Goal: Task Accomplishment & Management: Manage account settings

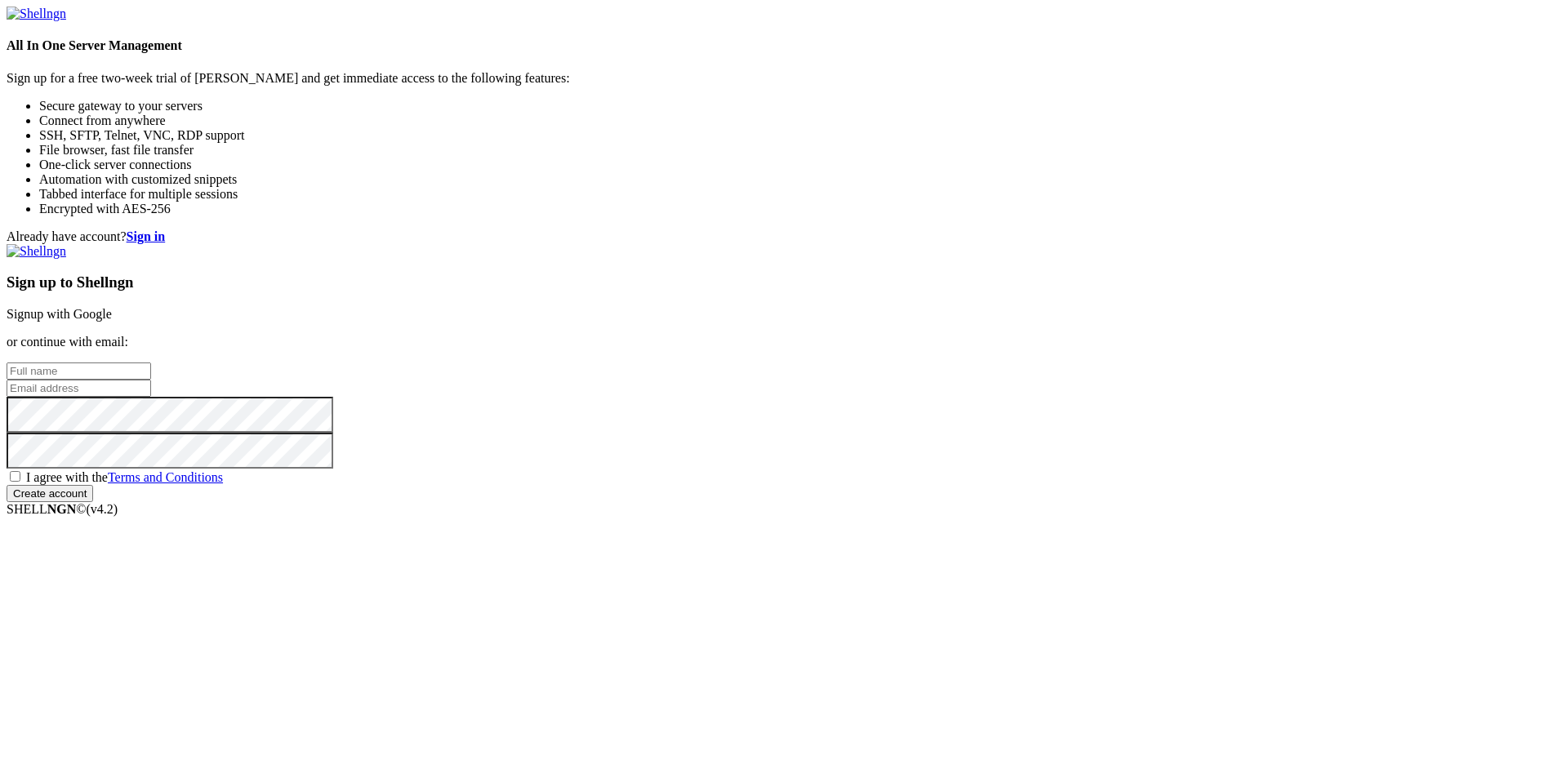
click at [151, 393] on input "email" at bounding box center [78, 388] width 144 height 17
paste input "[EMAIL_ADDRESS][DOMAIN_NAME]"
type input "[EMAIL_ADDRESS][DOMAIN_NAME]"
click at [151, 363] on input "text" at bounding box center [78, 371] width 144 height 17
type input "gerentio"
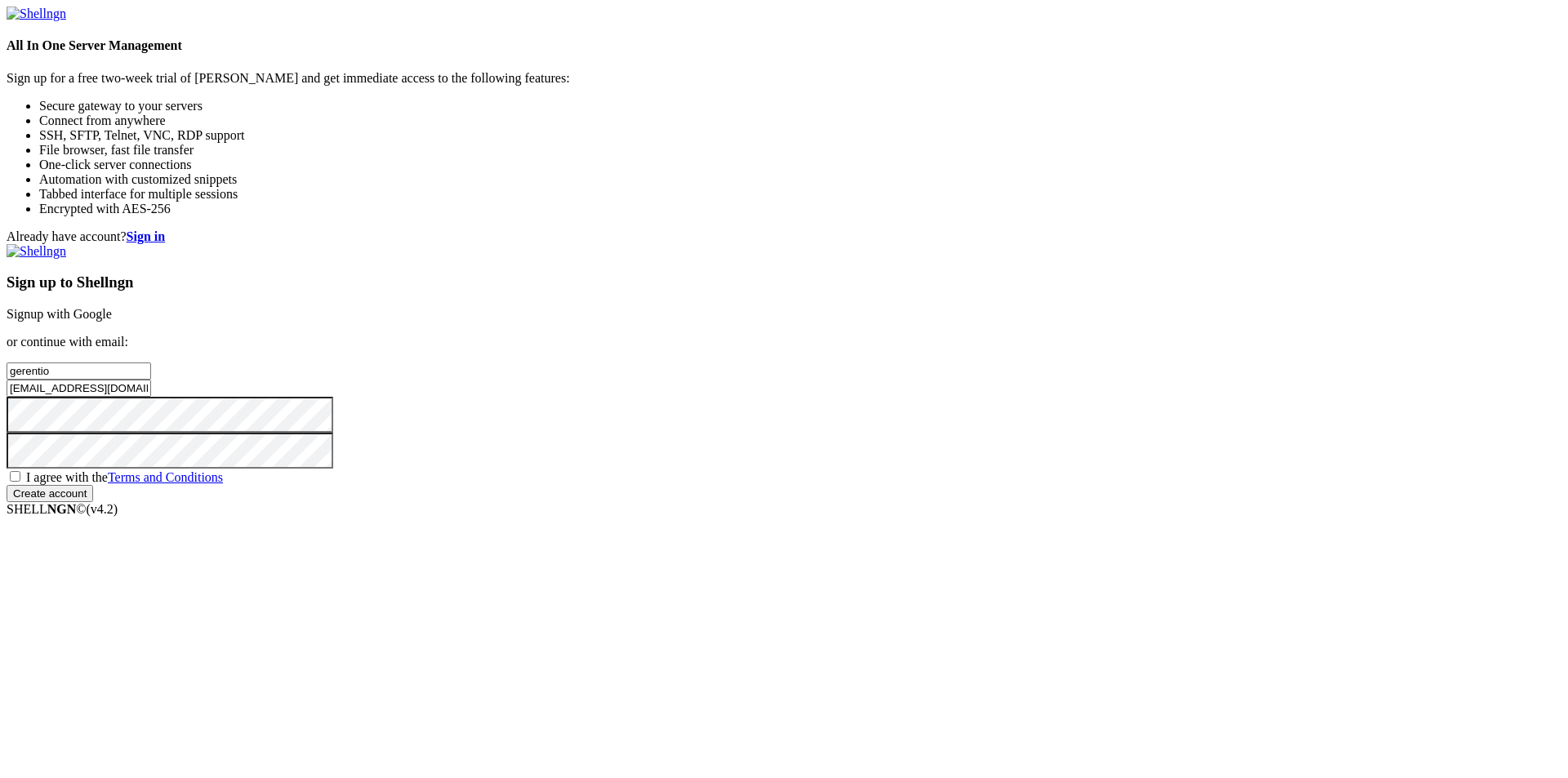
click at [223, 484] on span "I agree with the Terms and Conditions" at bounding box center [124, 477] width 197 height 14
click at [20, 482] on input "I agree with the Terms and Conditions" at bounding box center [15, 476] width 11 height 11
checkbox input "true"
click at [93, 502] on input "Create account" at bounding box center [50, 494] width 87 height 17
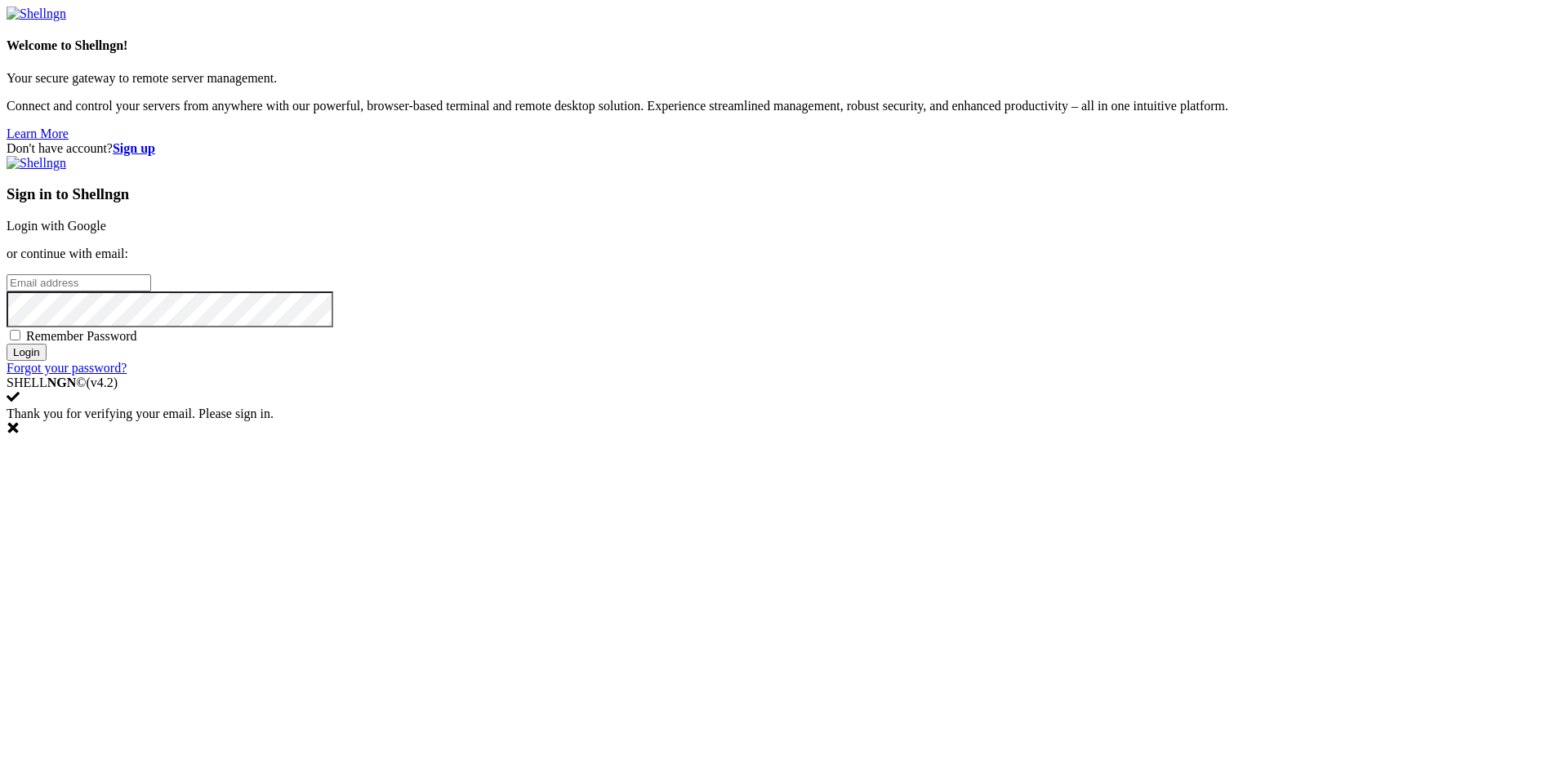
type input "[EMAIL_ADDRESS][DOMAIN_NAME]"
click at [138, 343] on span "Remember Password" at bounding box center [82, 336] width 111 height 14
click at [20, 340] on input "Remember Password" at bounding box center [15, 335] width 11 height 11
checkbox input "true"
click at [46, 361] on input "Login" at bounding box center [26, 352] width 40 height 17
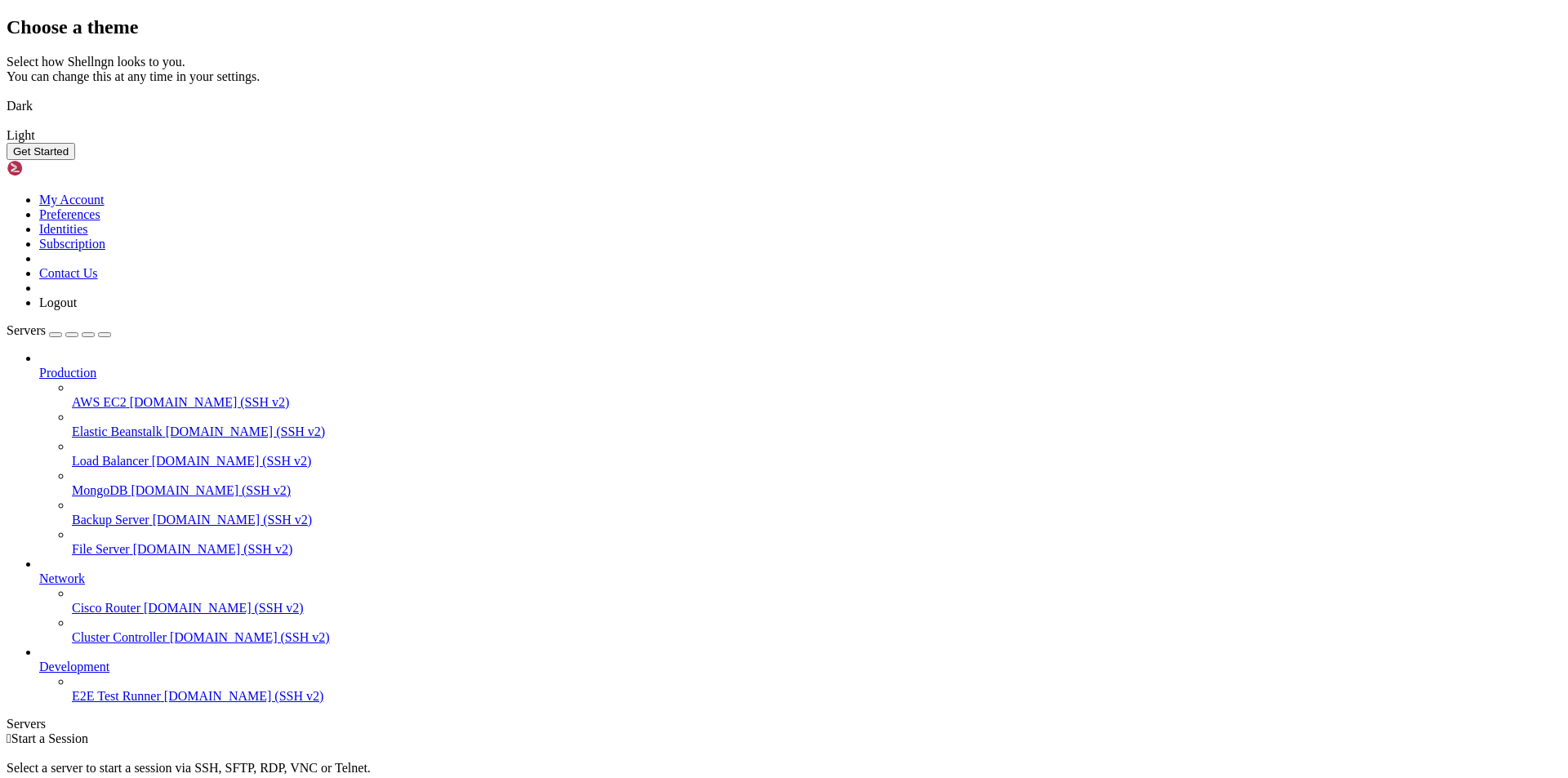
click at [7, 125] on img at bounding box center [7, 125] width 0 height 0
click at [75, 160] on button "Get Started" at bounding box center [41, 151] width 68 height 17
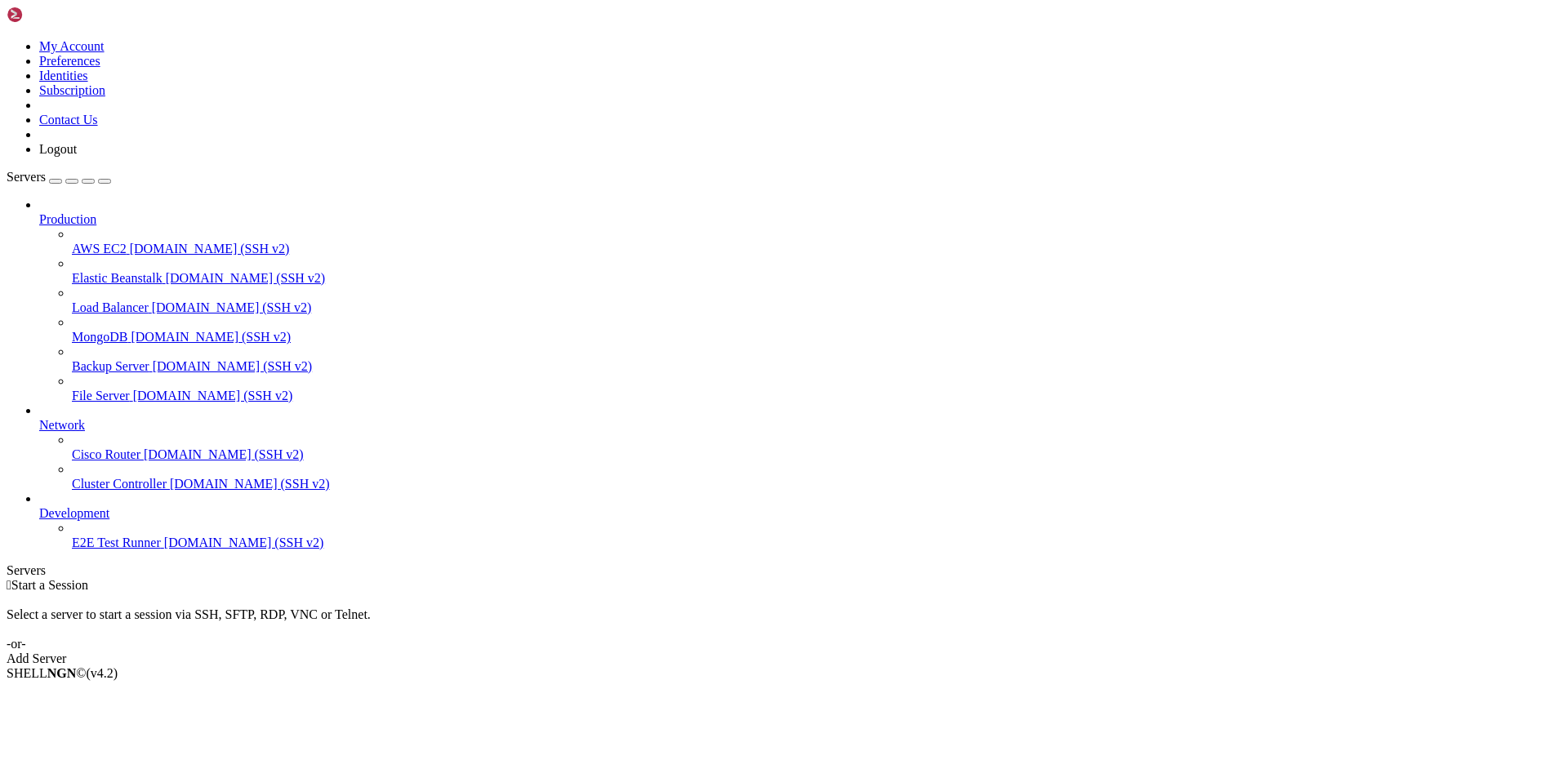
click at [182, 403] on div at bounding box center [800, 410] width 1522 height 14
click at [39, 418] on icon at bounding box center [39, 418] width 0 height 0
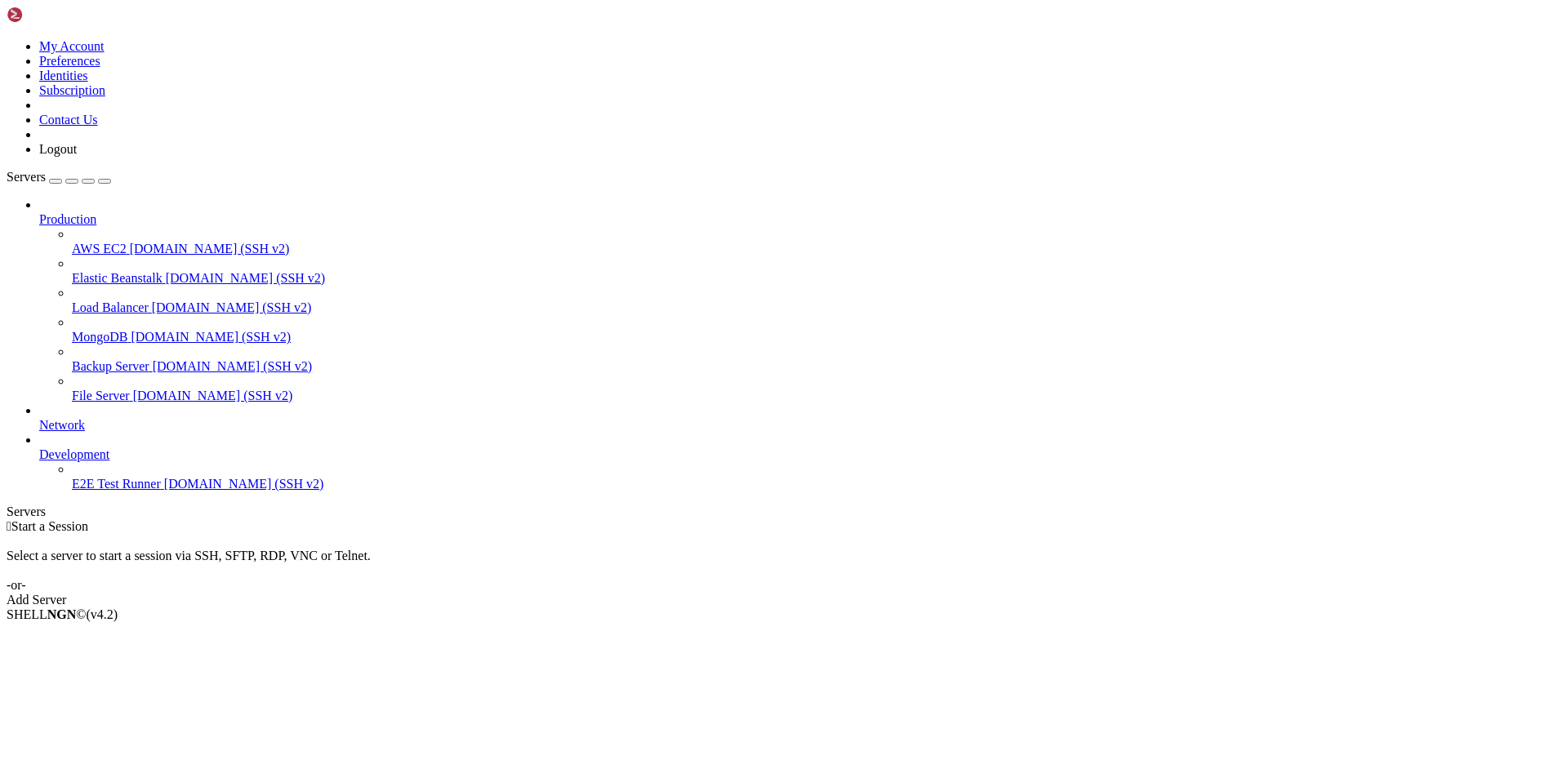
click at [39, 447] on icon at bounding box center [39, 447] width 0 height 0
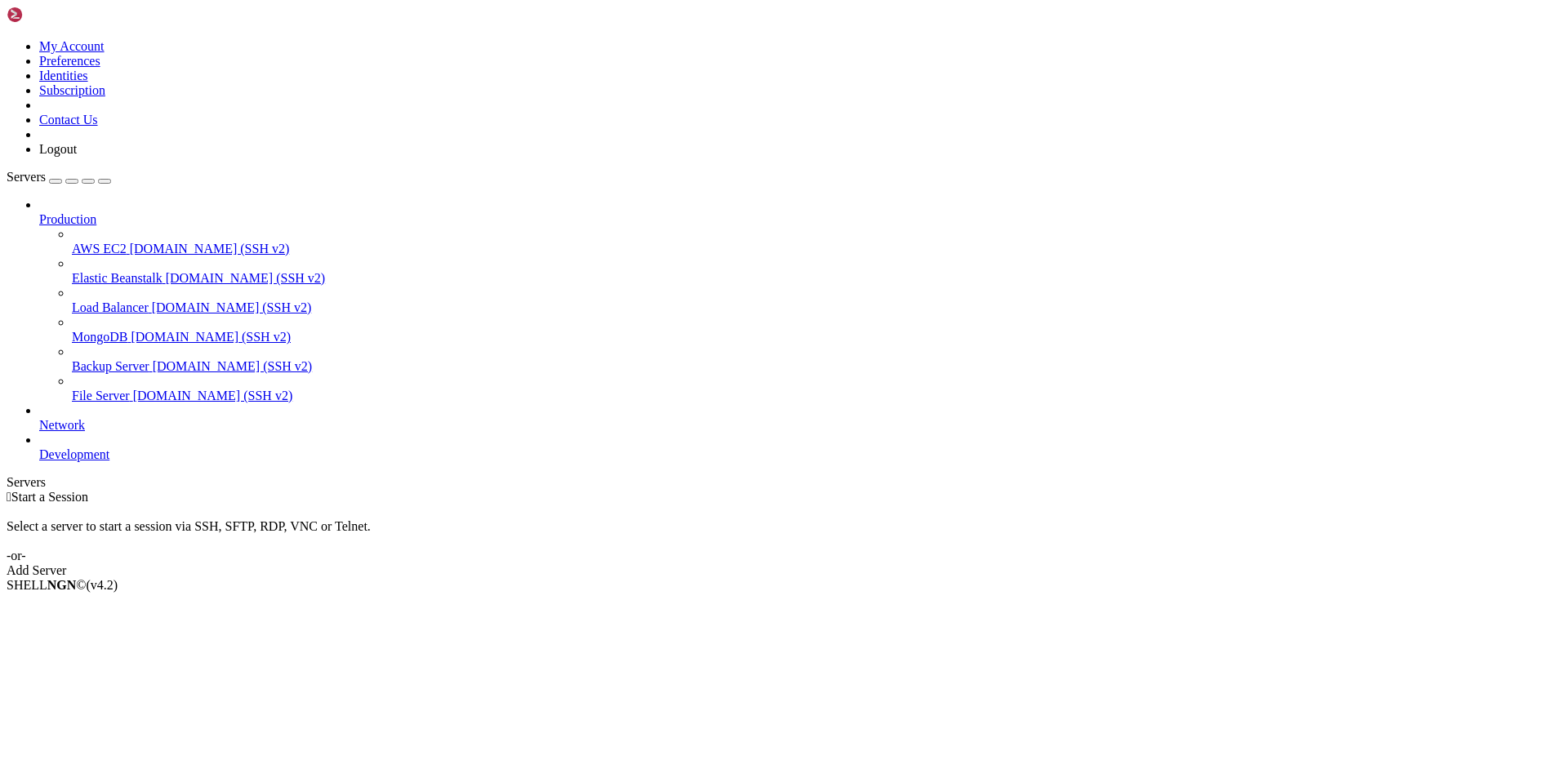
click at [39, 213] on icon at bounding box center [39, 213] width 0 height 0
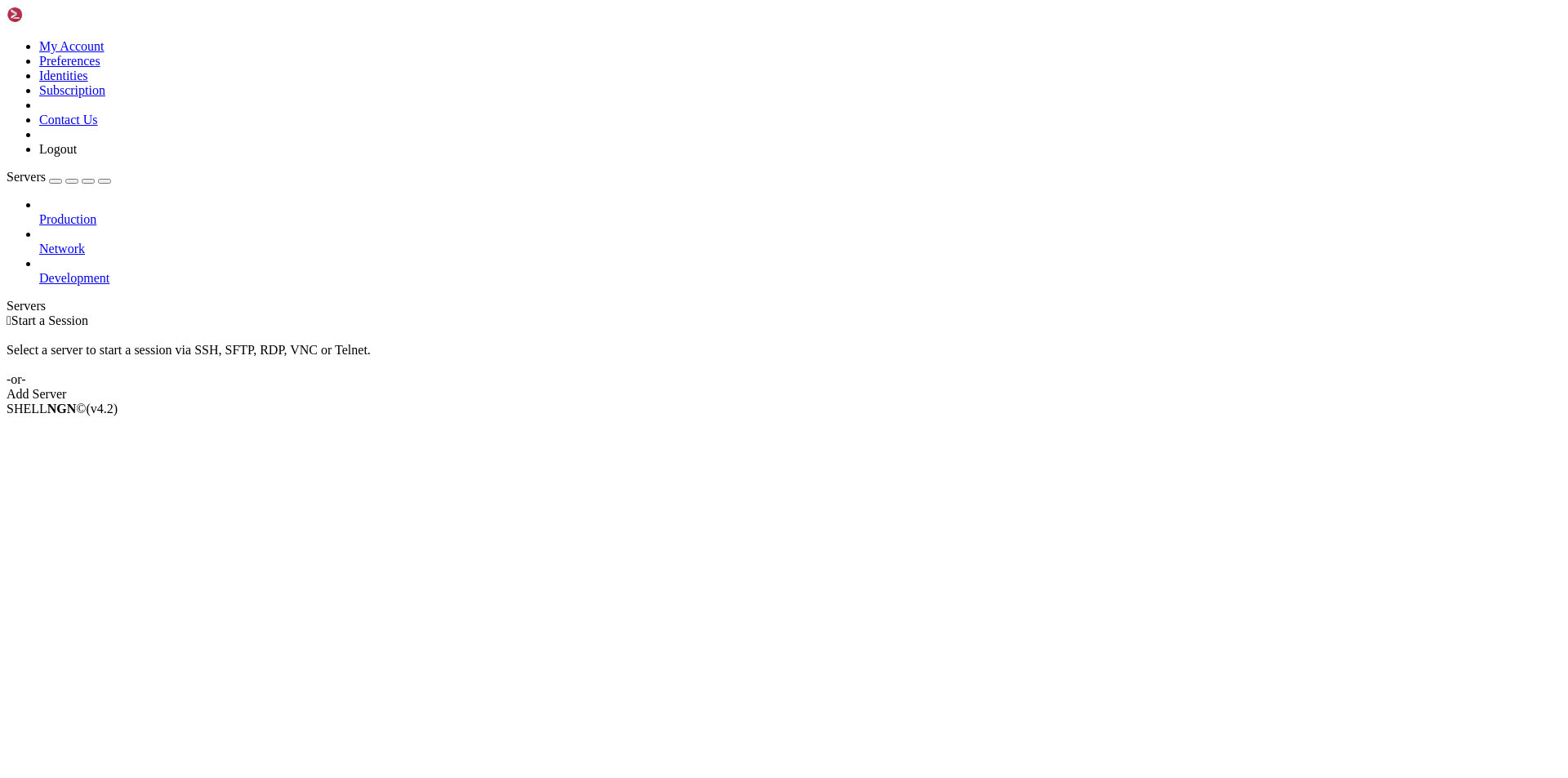
click at [225, 314] on div " Start a Session" at bounding box center [784, 321] width 1554 height 14
click at [544, 314] on div " Start a Session Select a server to start a session via SSH, SFTP, RDP, VNC or…" at bounding box center [784, 358] width 1554 height 88
click at [566, 314] on div " Start a Session Select a server to start a session via SSH, SFTP, RDP, VNC or…" at bounding box center [784, 358] width 1554 height 88
click at [72, 181] on div "button" at bounding box center [72, 181] width 0 height 0
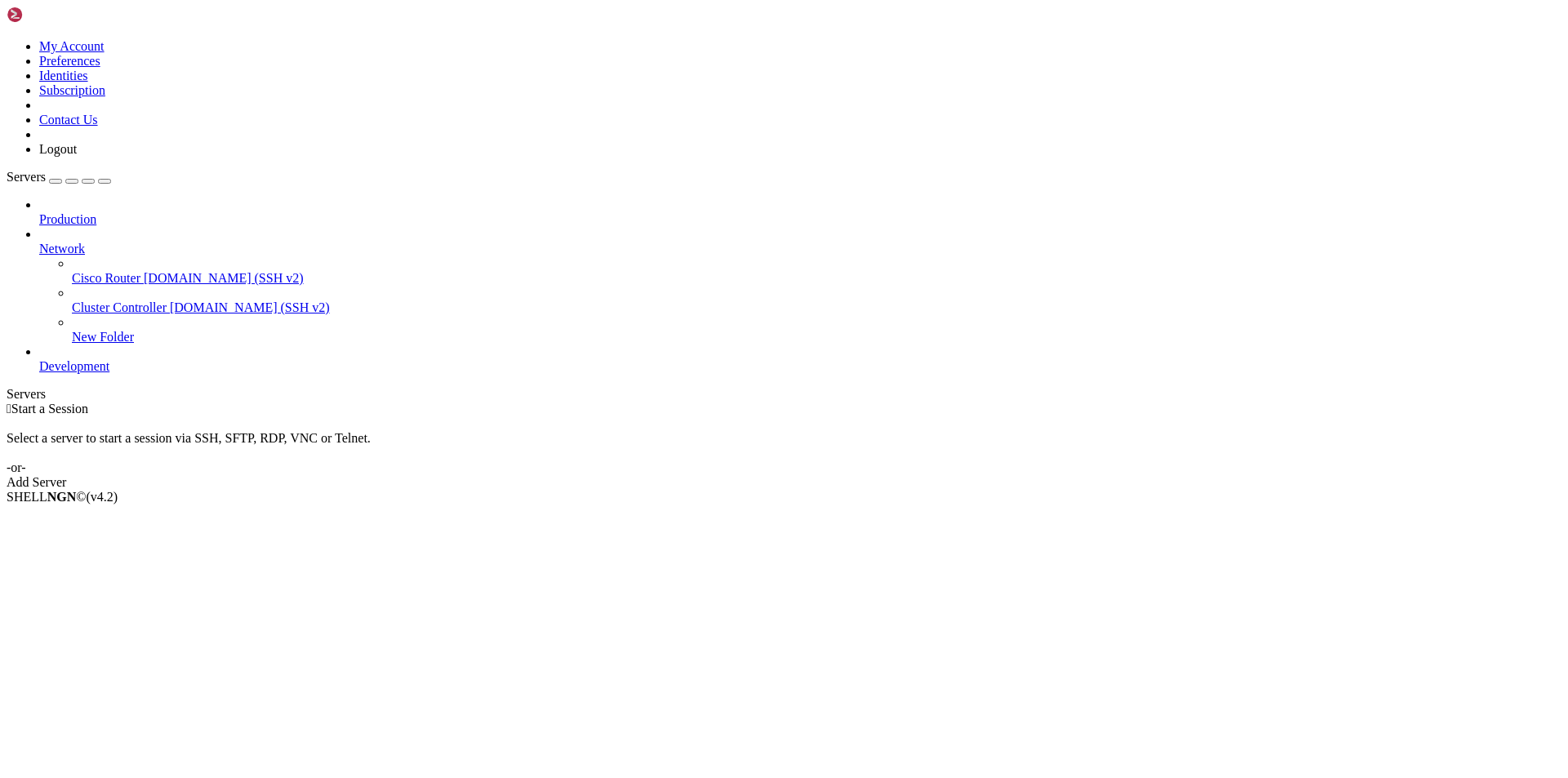
drag, startPoint x: 148, startPoint y: 275, endPoint x: 301, endPoint y: 234, distance: 158.4
click at [396, 416] on div "Select a server to start a session via SSH, SFTP, RDP, VNC or Telnet. -or-" at bounding box center [784, 446] width 1554 height 59
click at [165, 620] on li "Delete" at bounding box center [113, 627] width 149 height 14
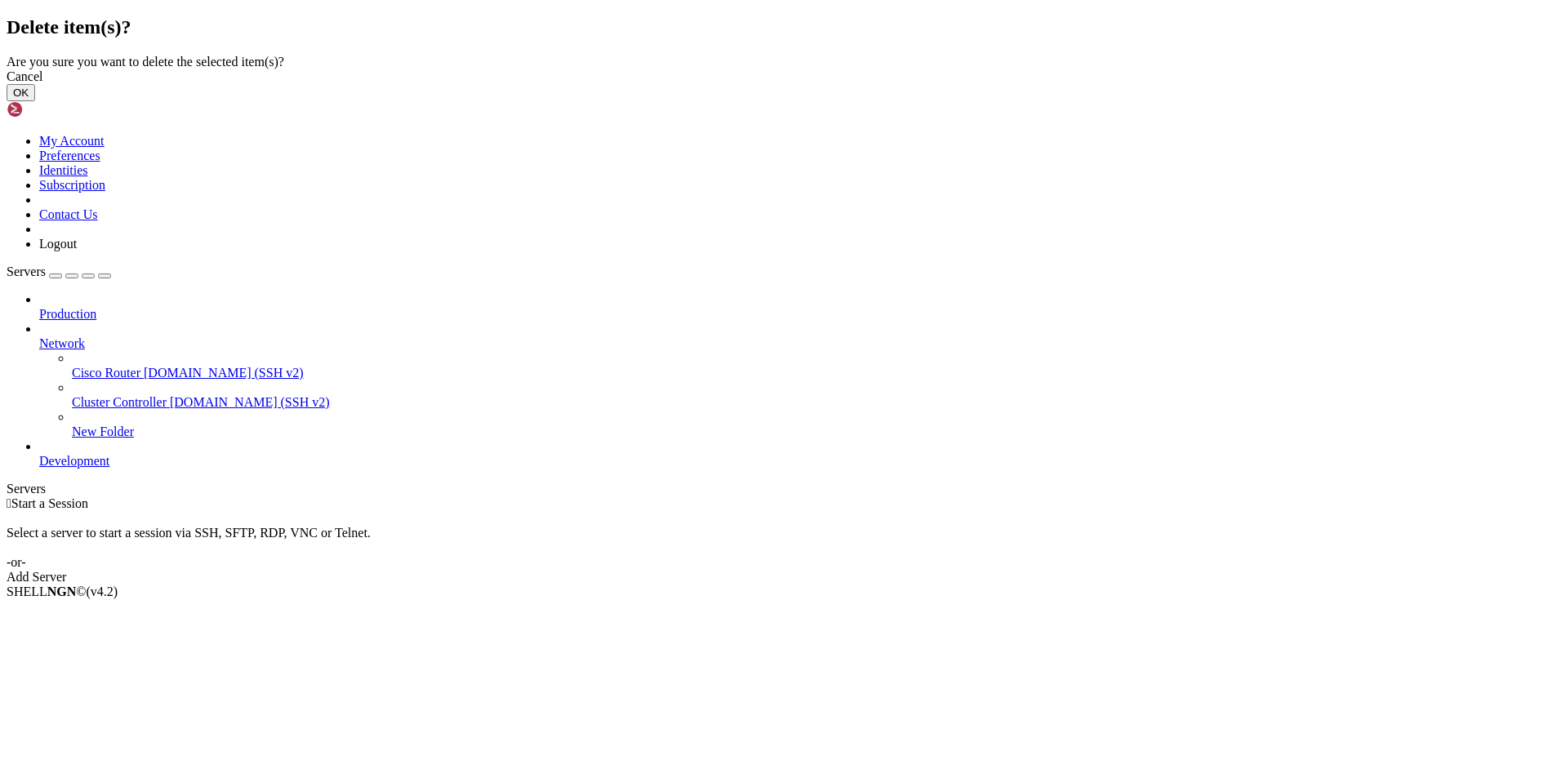
click at [35, 101] on button "OK" at bounding box center [21, 93] width 29 height 17
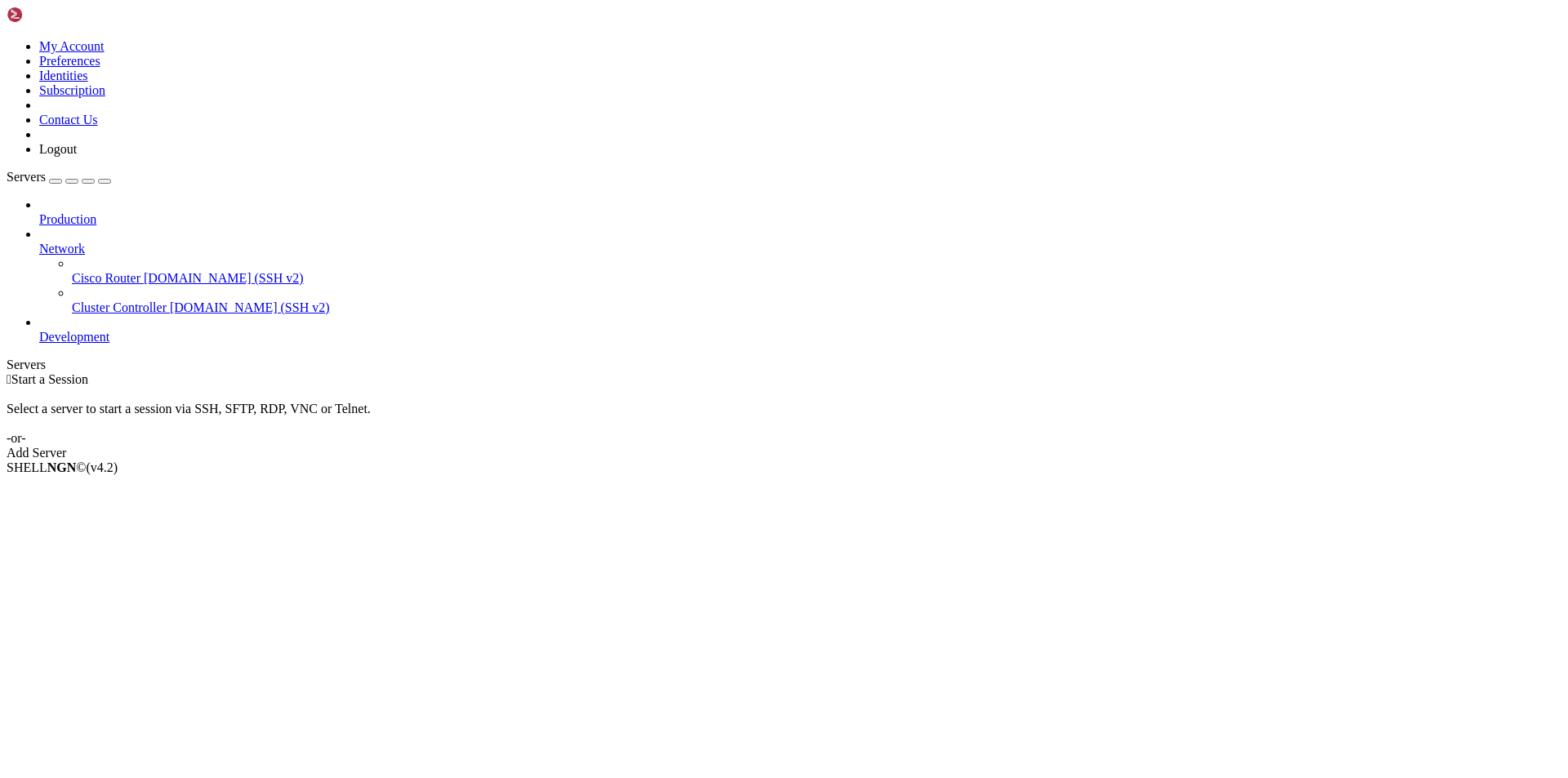
click at [85, 241] on span "Network" at bounding box center [62, 248] width 46 height 14
click at [39, 241] on icon at bounding box center [39, 241] width 0 height 0
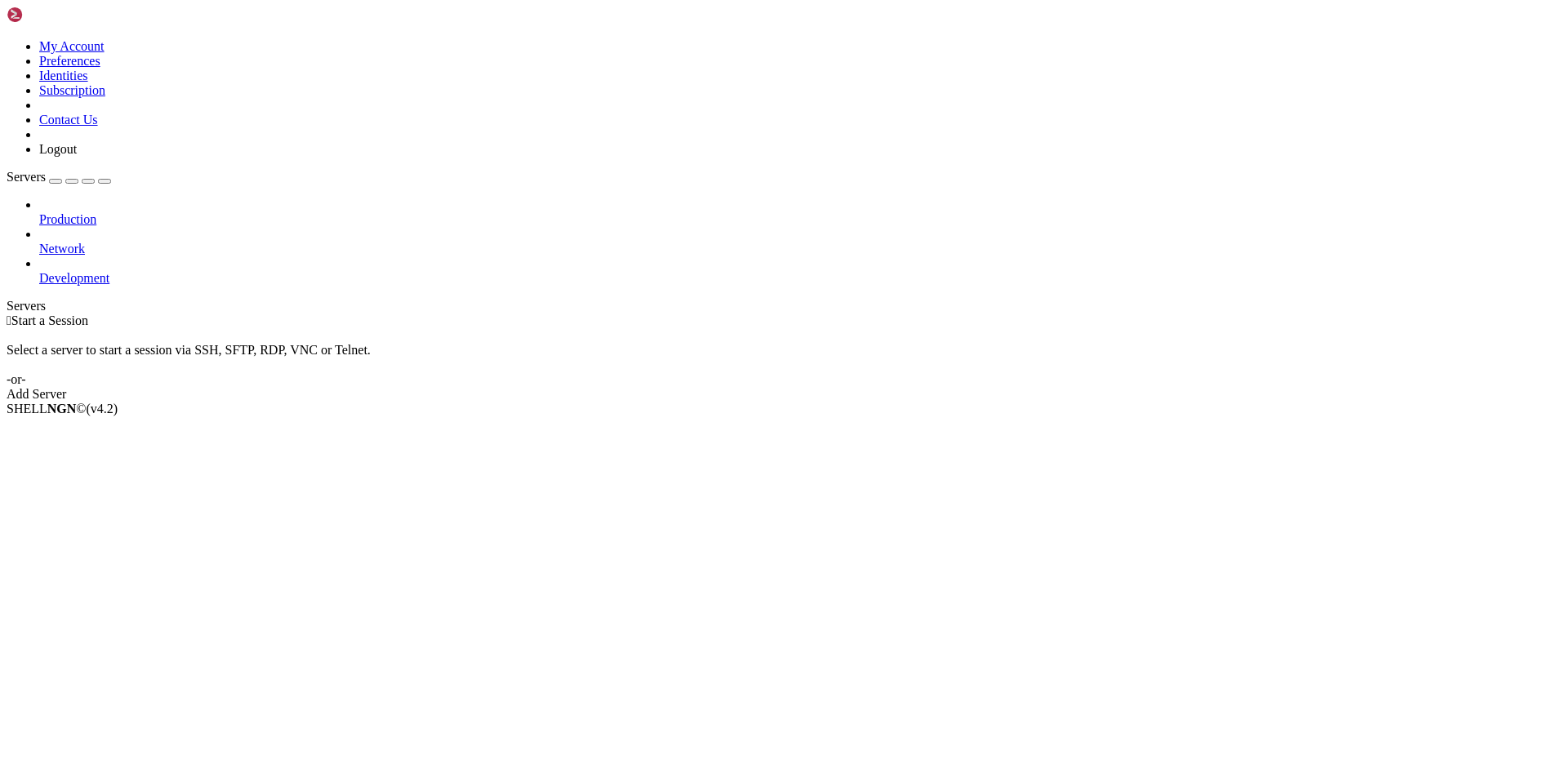
click at [39, 213] on icon at bounding box center [39, 213] width 0 height 0
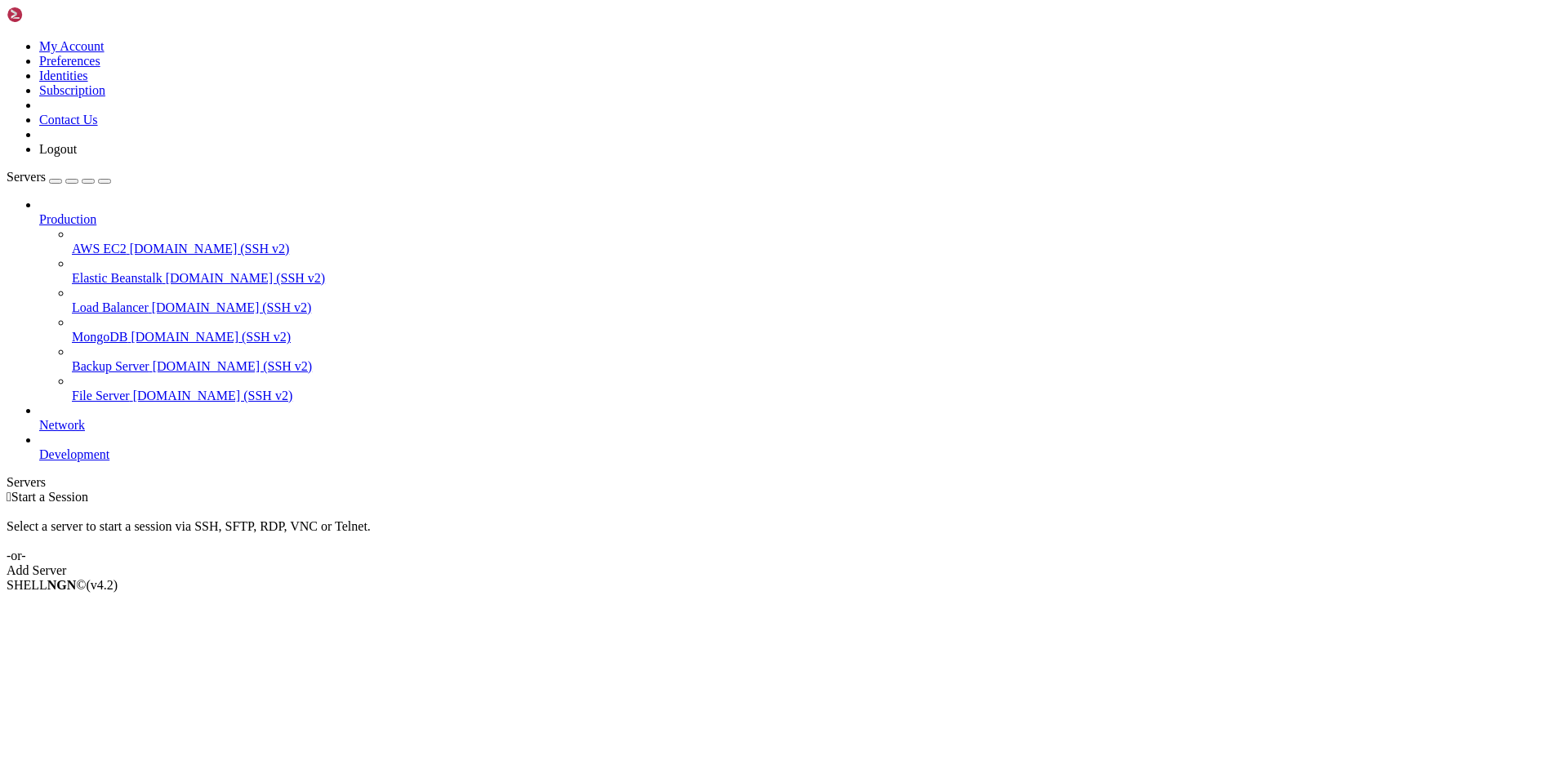
click at [39, 213] on icon at bounding box center [39, 213] width 0 height 0
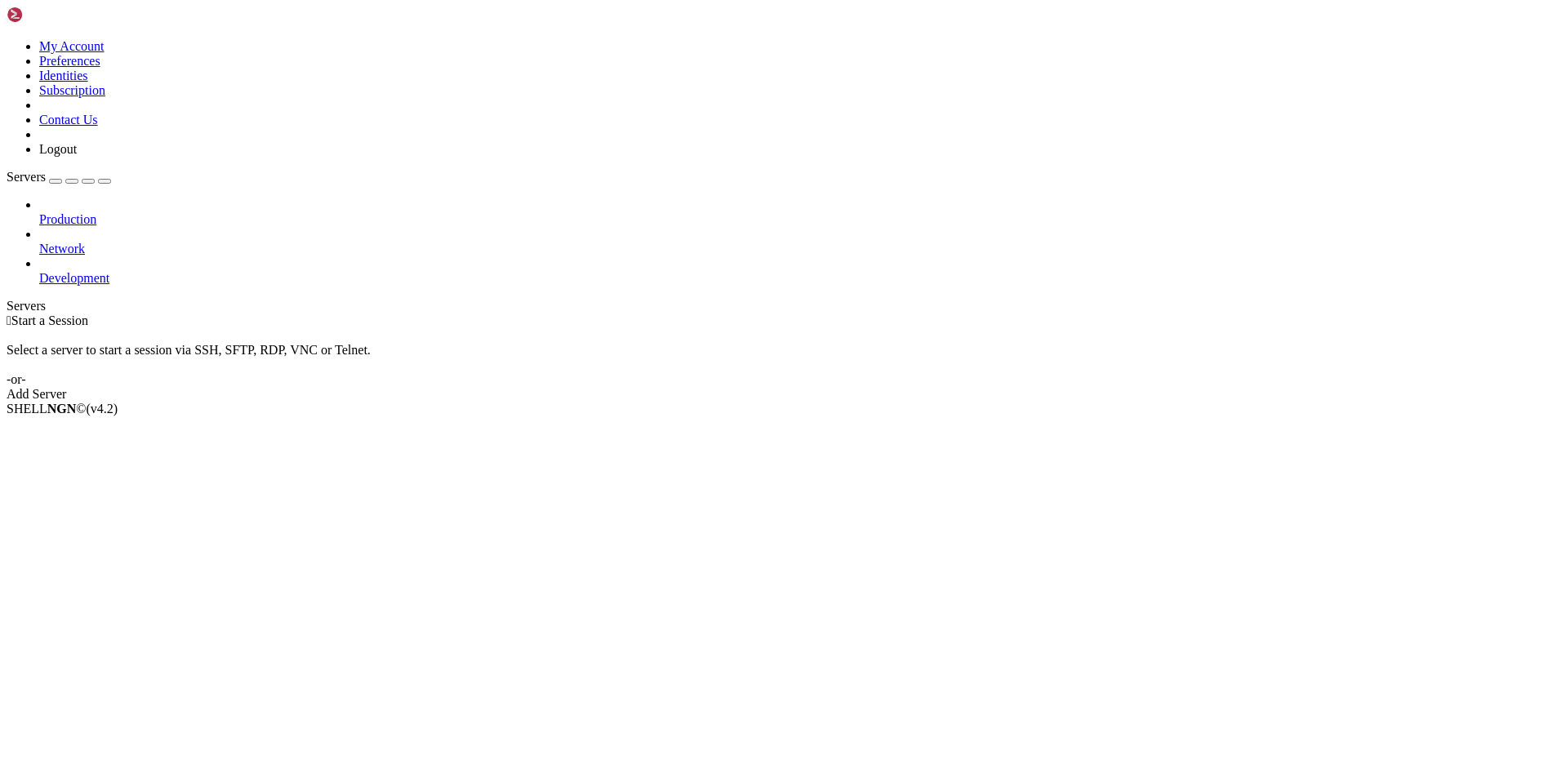
click at [149, 286] on div "Production Network Development" at bounding box center [784, 241] width 1554 height 88
click at [93, 271] on span "Development" at bounding box center [73, 278] width 70 height 14
drag, startPoint x: 127, startPoint y: 299, endPoint x: 135, endPoint y: 126, distance: 173.2
click at [129, 286] on div "Production Network Development" at bounding box center [784, 241] width 1554 height 88
click at [72, 181] on div "button" at bounding box center [72, 181] width 0 height 0
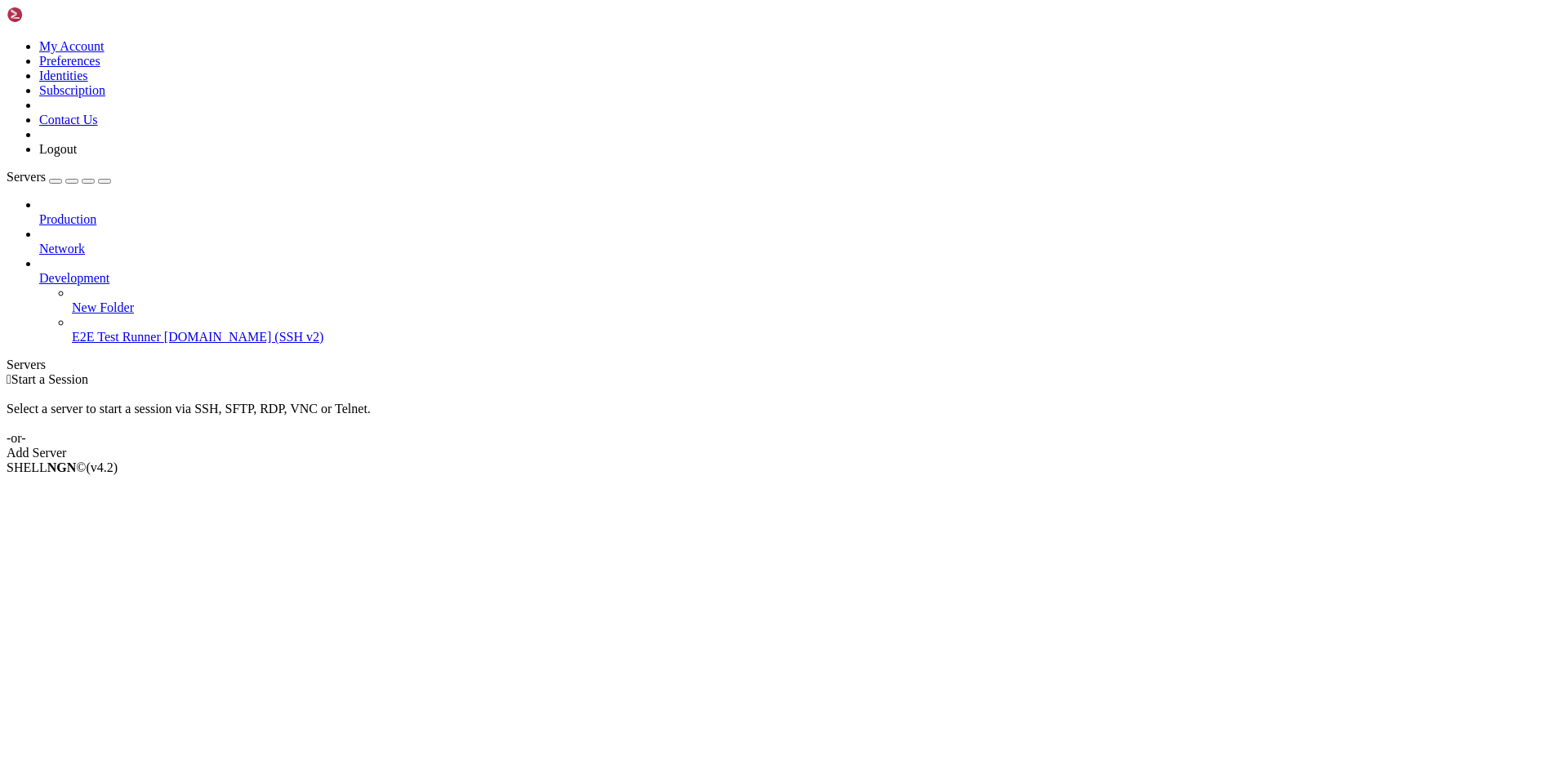
drag, startPoint x: 150, startPoint y: 219, endPoint x: 93, endPoint y: 295, distance: 95.0
click at [95, 305] on div "Production Network Development New Folder E2E Test Runner demo.shellngn.com (SS…" at bounding box center [784, 271] width 1554 height 147
click at [73, 592] on span "Delete" at bounding box center [56, 598] width 35 height 14
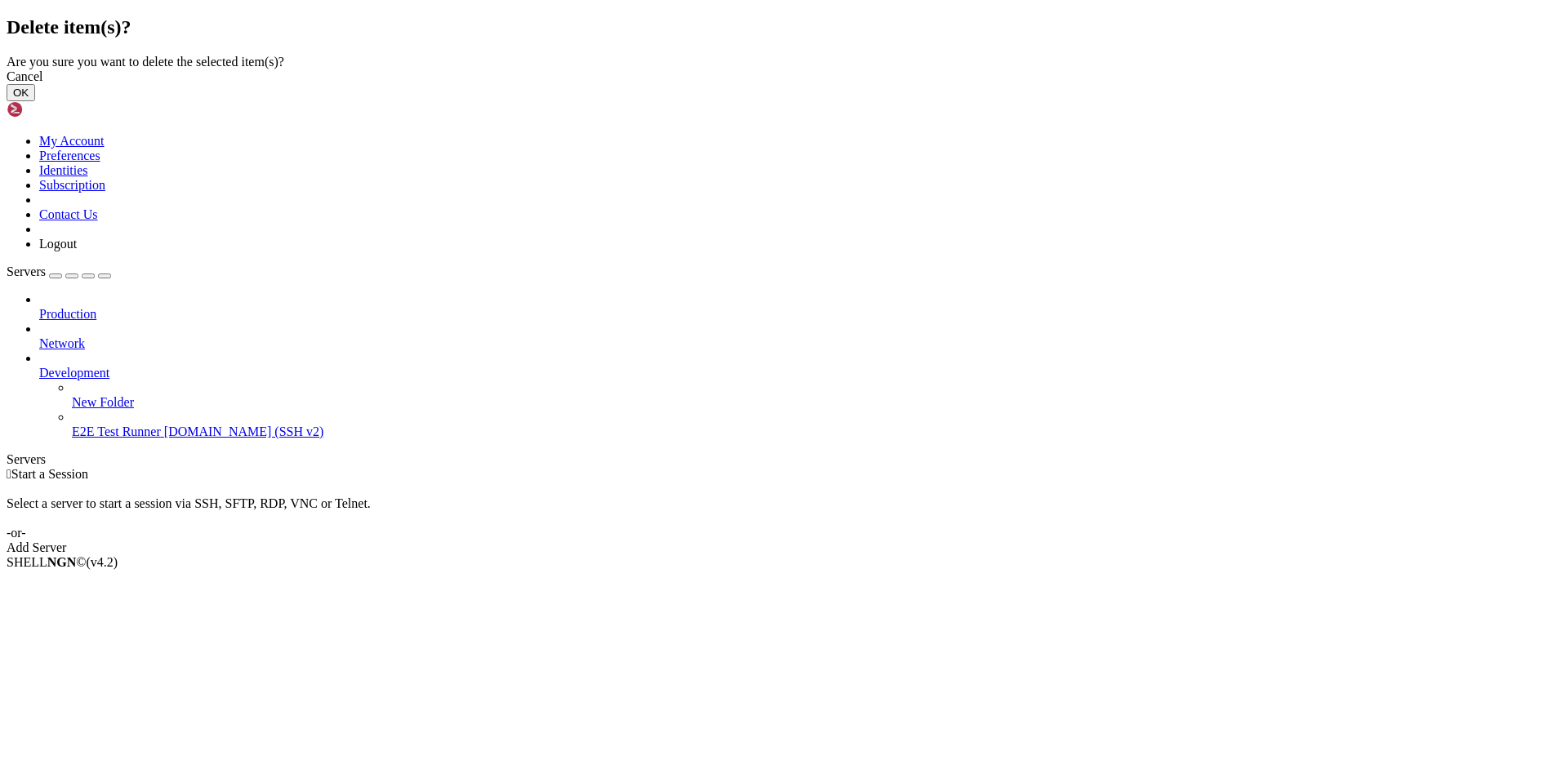
click at [35, 101] on button "OK" at bounding box center [21, 93] width 29 height 17
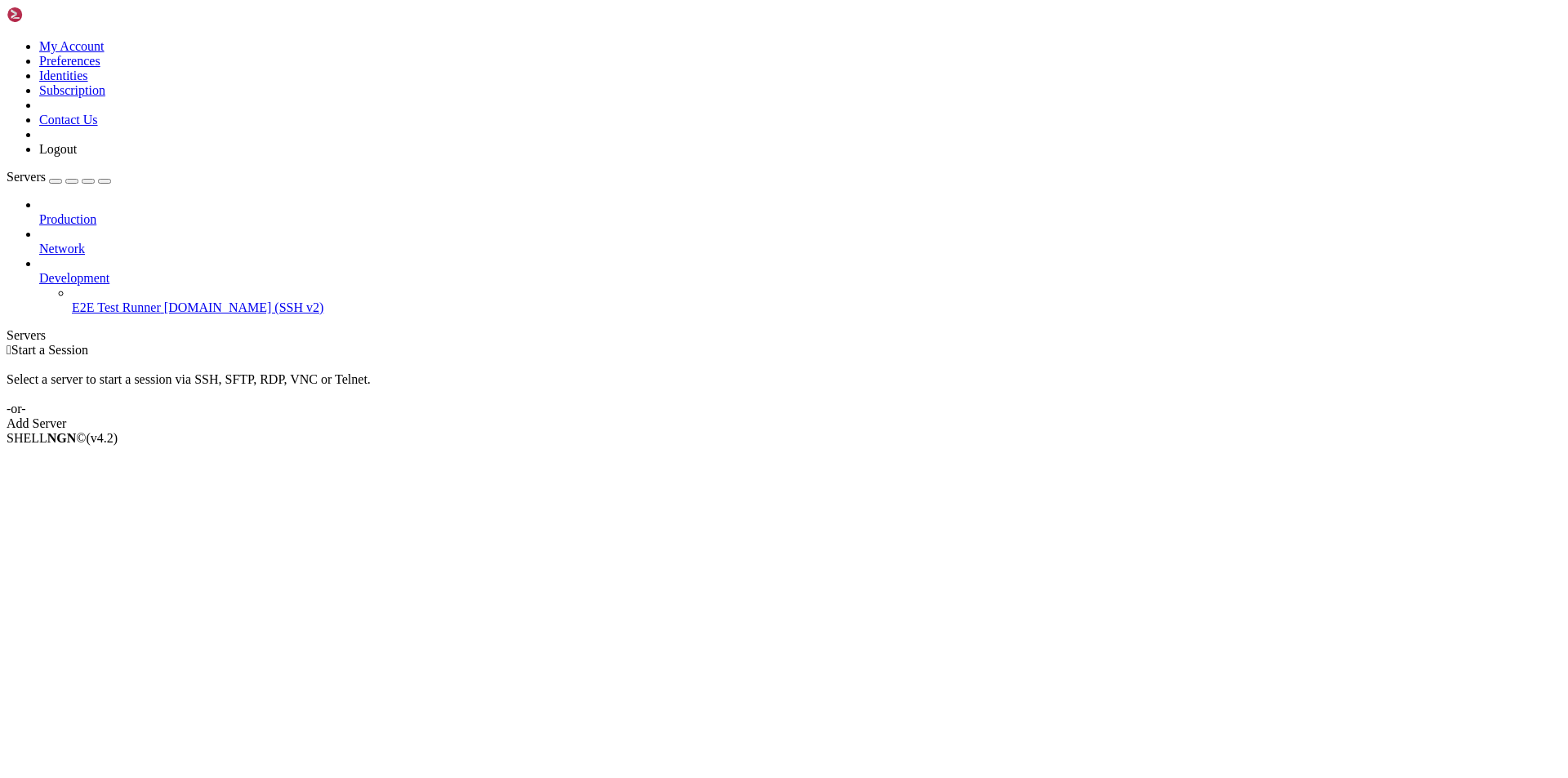
click at [125, 315] on div "Production Network Development E2E Test Runner demo.shellngn.com (SSH v2)" at bounding box center [784, 256] width 1554 height 117
click at [110, 271] on span "Development" at bounding box center [73, 278] width 70 height 14
click at [39, 271] on icon at bounding box center [39, 271] width 0 height 0
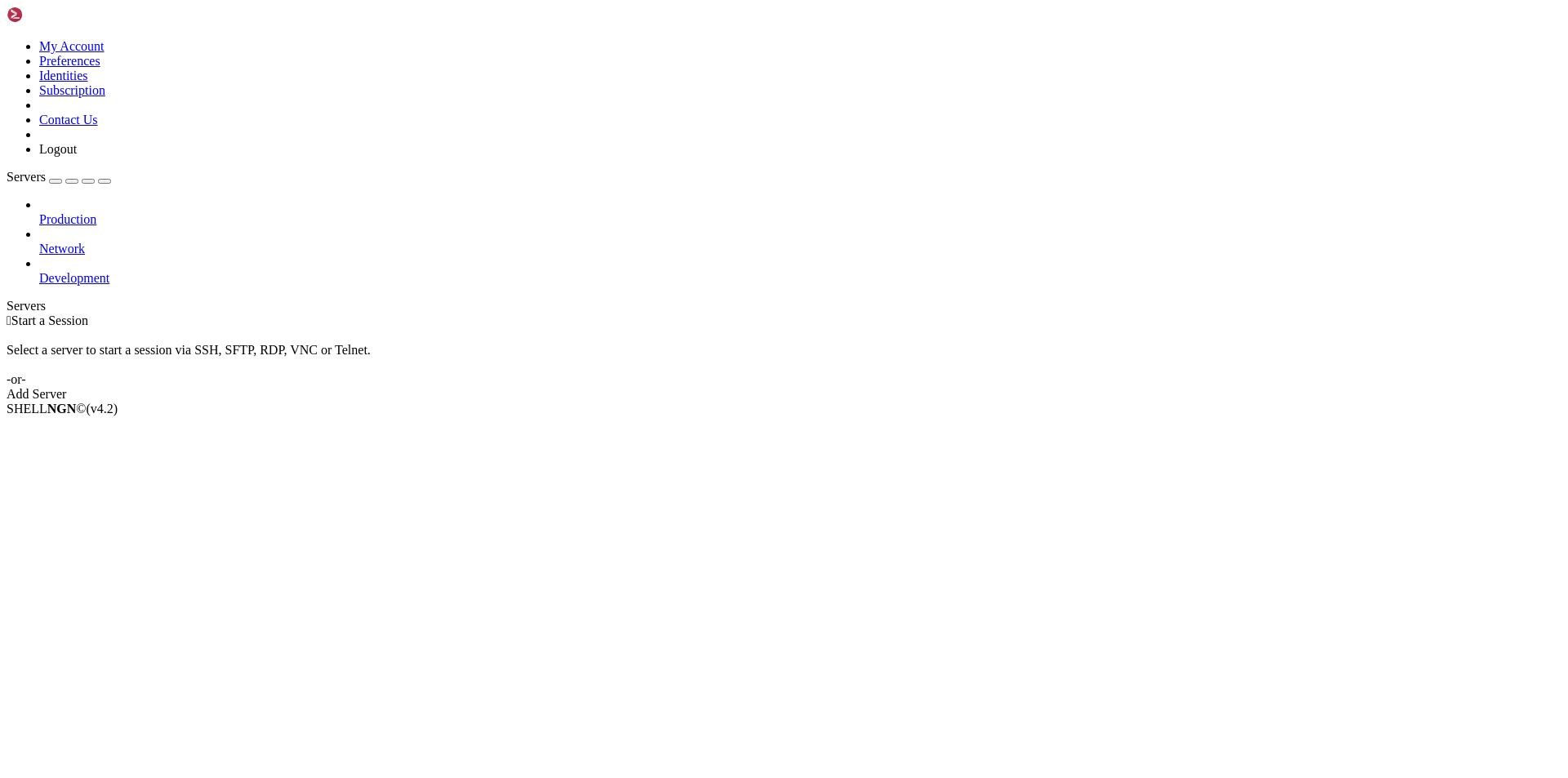
click at [86, 265] on div "Production Network Development" at bounding box center [784, 241] width 1554 height 88
click at [46, 170] on span "Servers" at bounding box center [26, 176] width 39 height 14
click at [74, 213] on span "Production" at bounding box center [68, 219] width 57 height 14
click at [46, 170] on span "Servers" at bounding box center [26, 176] width 39 height 14
click at [72, 181] on div "button" at bounding box center [72, 181] width 0 height 0
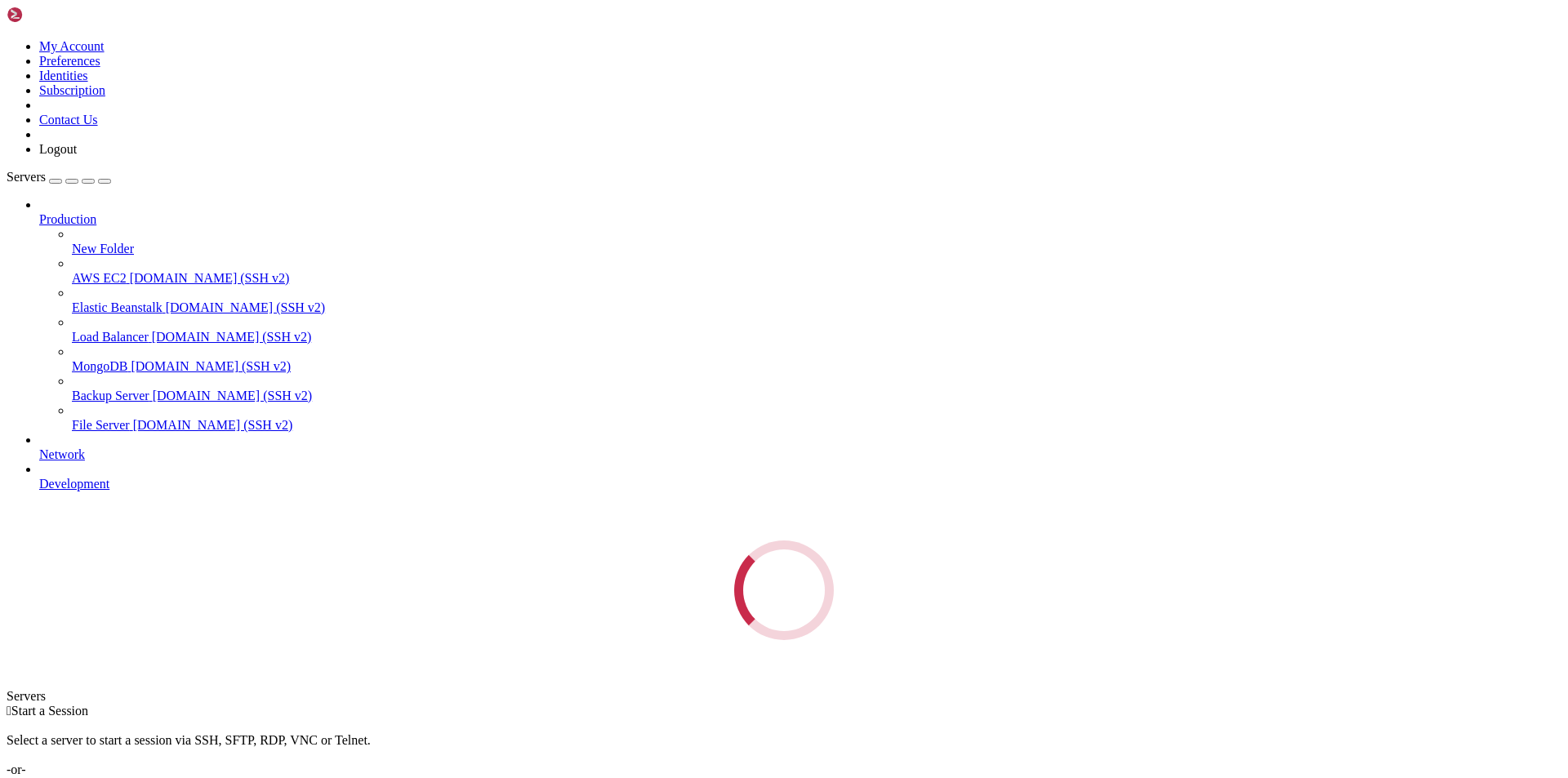
click at [172, 170] on div "Servers Production New Folder AWS EC2 demo.shellngn.com (SSH v2) Elastic Beanst…" at bounding box center [784, 404] width 1554 height 470
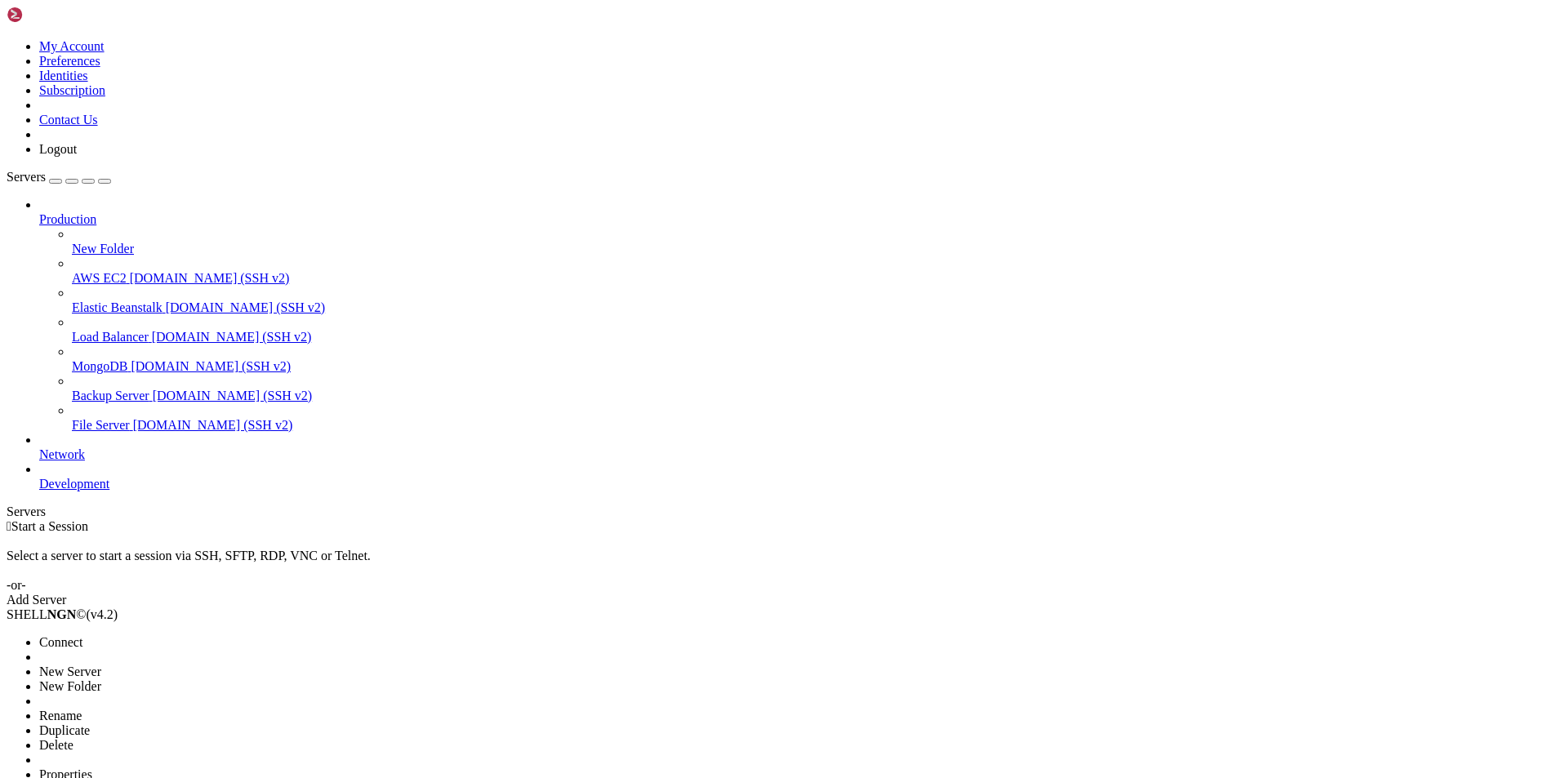
click at [154, 635] on ul "Connect Open SFTP New Server New Folder Rename Duplicate Delete Properties" at bounding box center [97, 709] width 181 height 147
click at [73, 738] on span "Delete" at bounding box center [56, 745] width 35 height 14
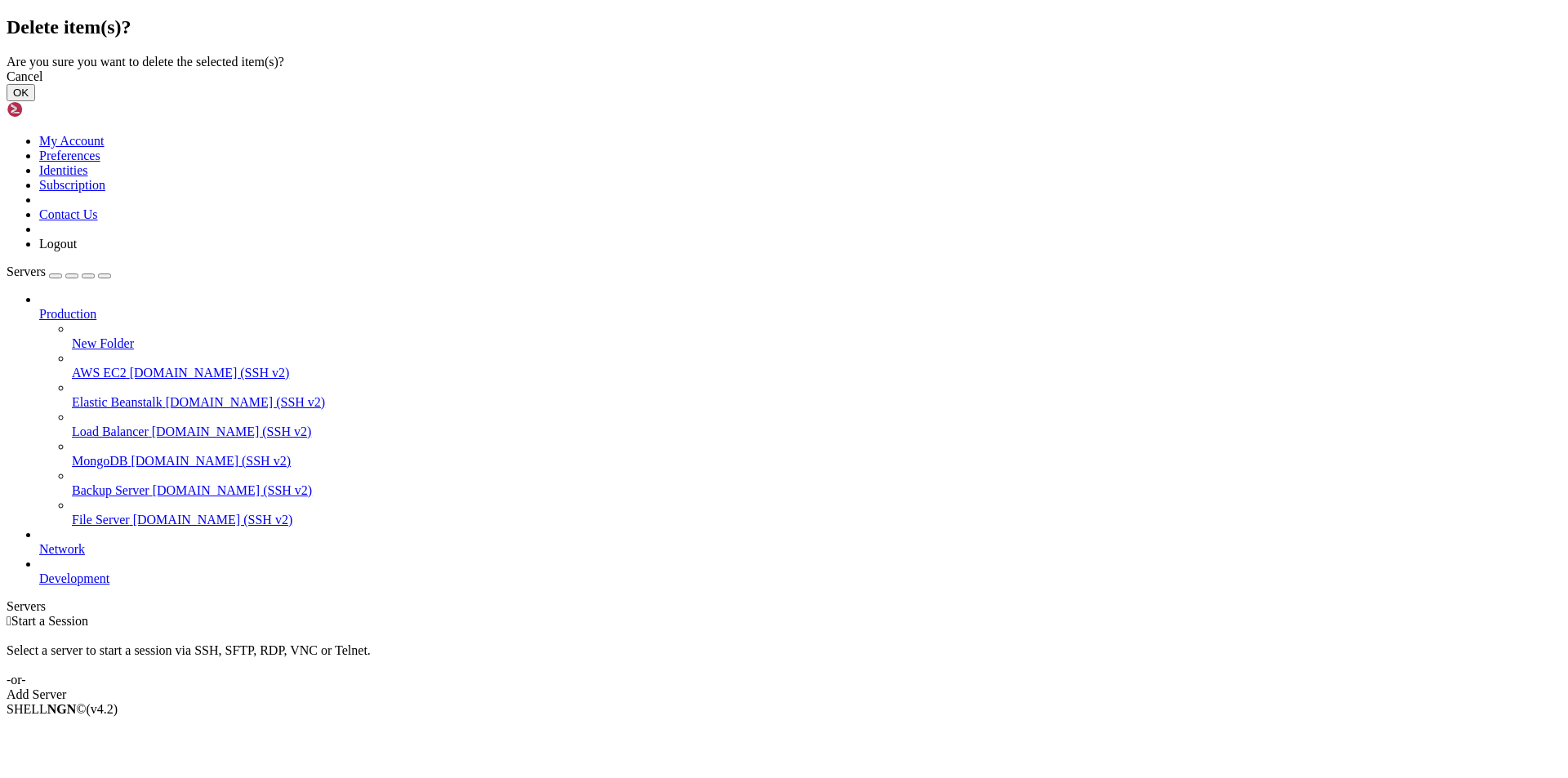
click at [35, 101] on button "OK" at bounding box center [21, 93] width 29 height 17
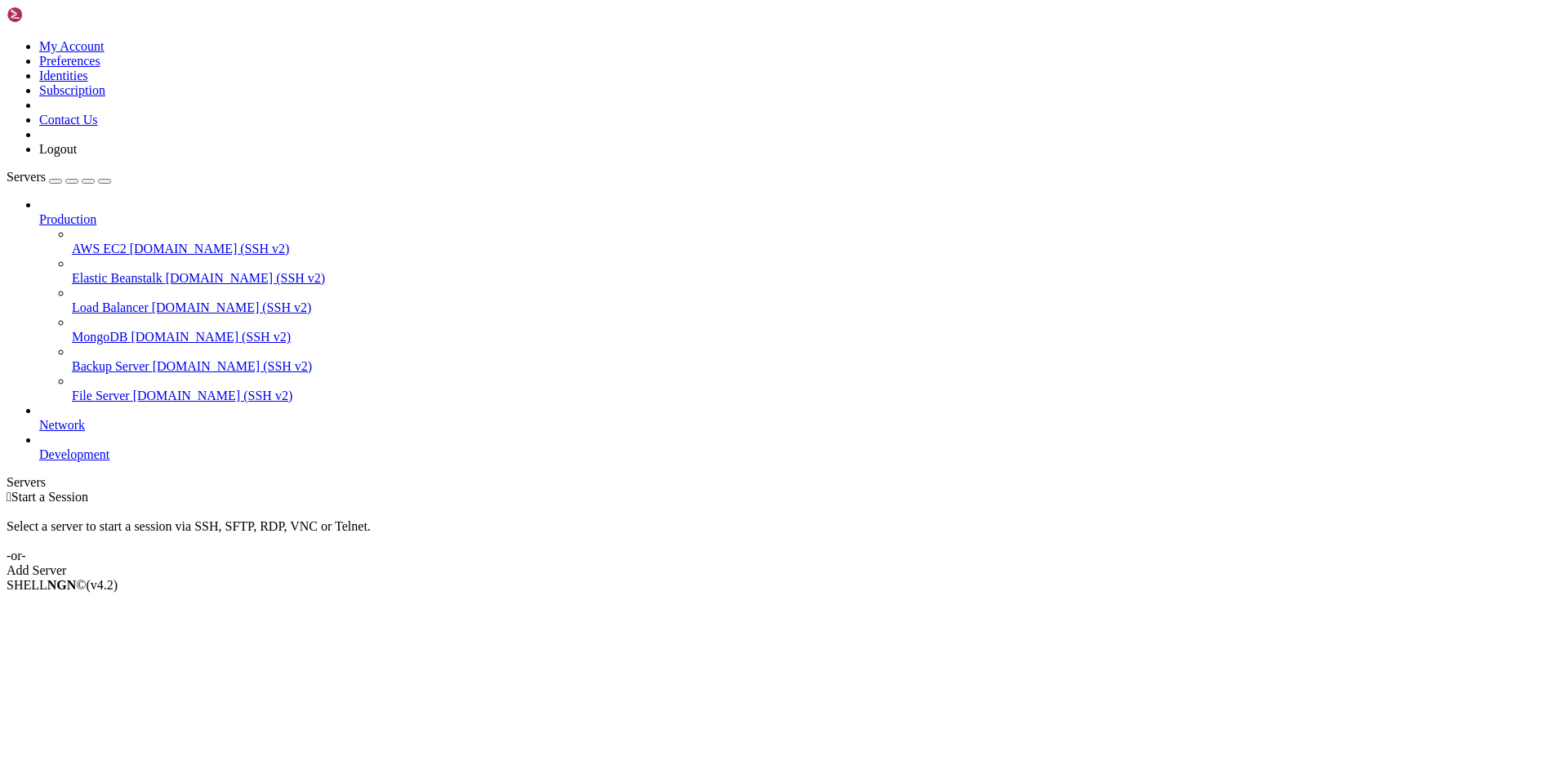
click at [238, 505] on div "Select a server to start a session via SSH, SFTP, RDP, VNC or Telnet. -or-" at bounding box center [784, 534] width 1554 height 59
click at [39, 213] on icon at bounding box center [39, 213] width 0 height 0
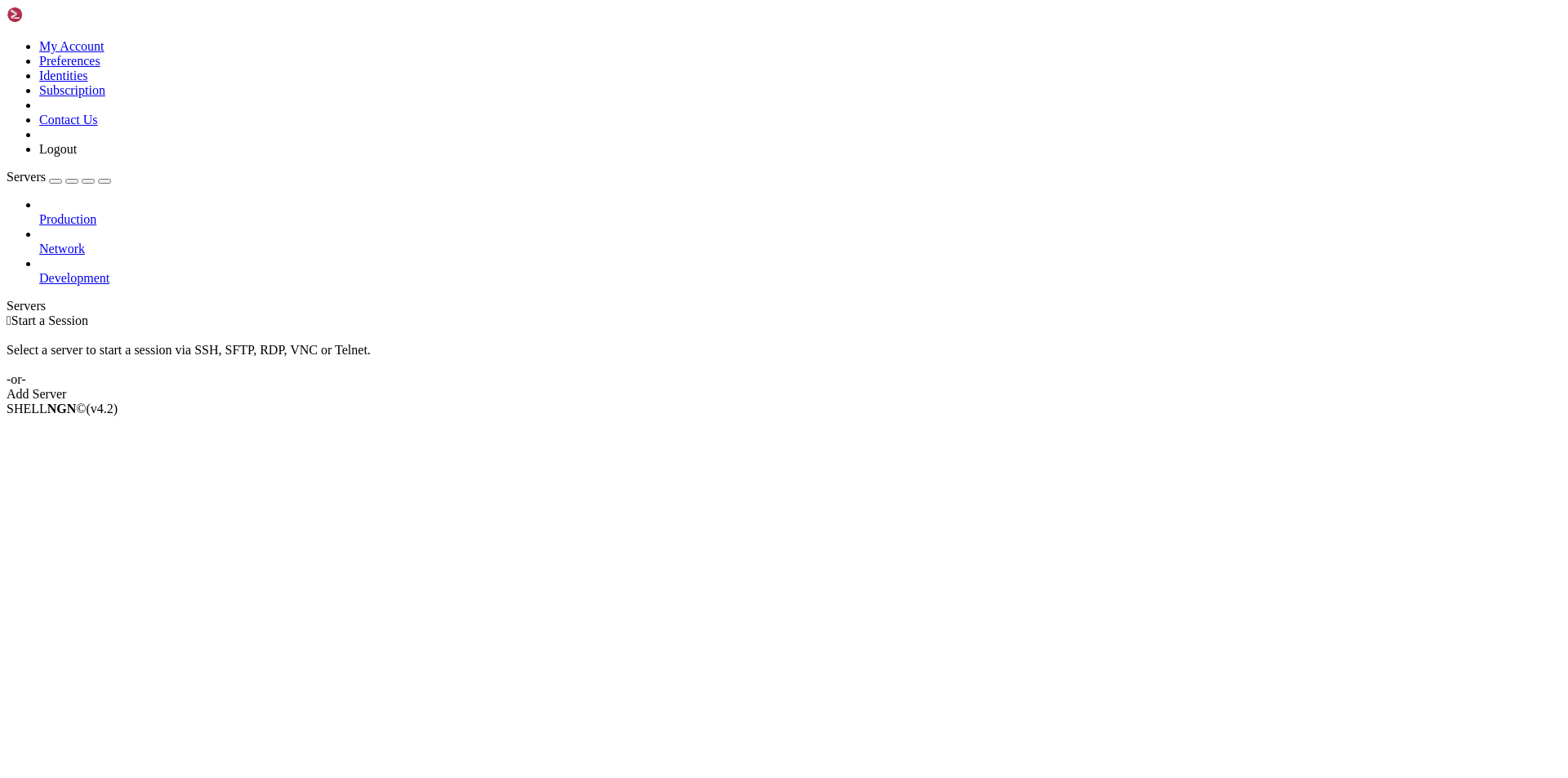
click at [391, 328] on div "Select a server to start a session via SSH, SFTP, RDP, VNC or Telnet. -or-" at bounding box center [784, 358] width 1554 height 59
click at [874, 387] on div "Add Server" at bounding box center [784, 394] width 1554 height 14
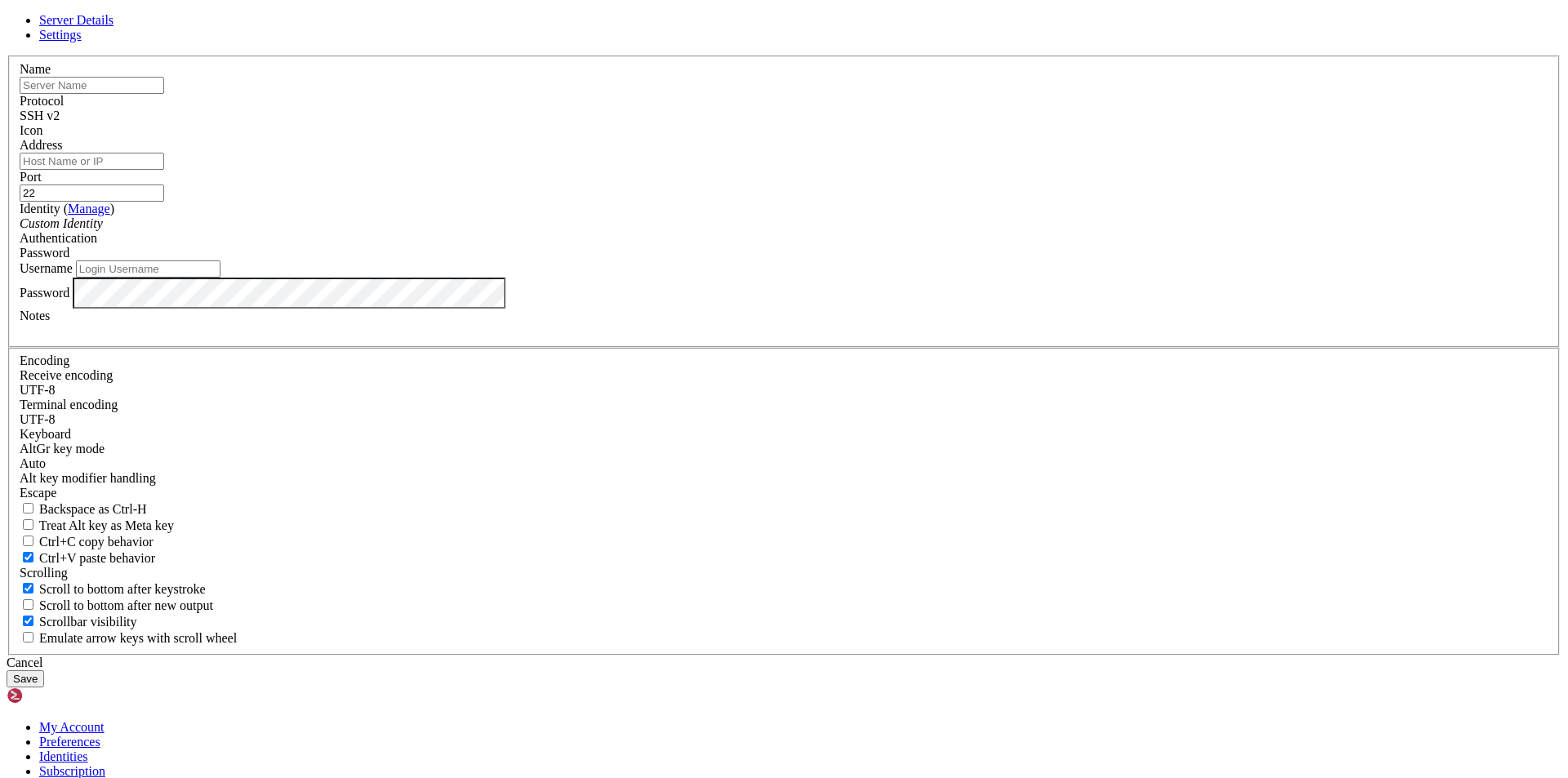
type input "[EMAIL_ADDRESS][DOMAIN_NAME]"
click at [220, 278] on input "[EMAIL_ADDRESS][DOMAIN_NAME]" at bounding box center [148, 269] width 144 height 17
click at [570, 309] on div "Password" at bounding box center [783, 293] width 1528 height 31
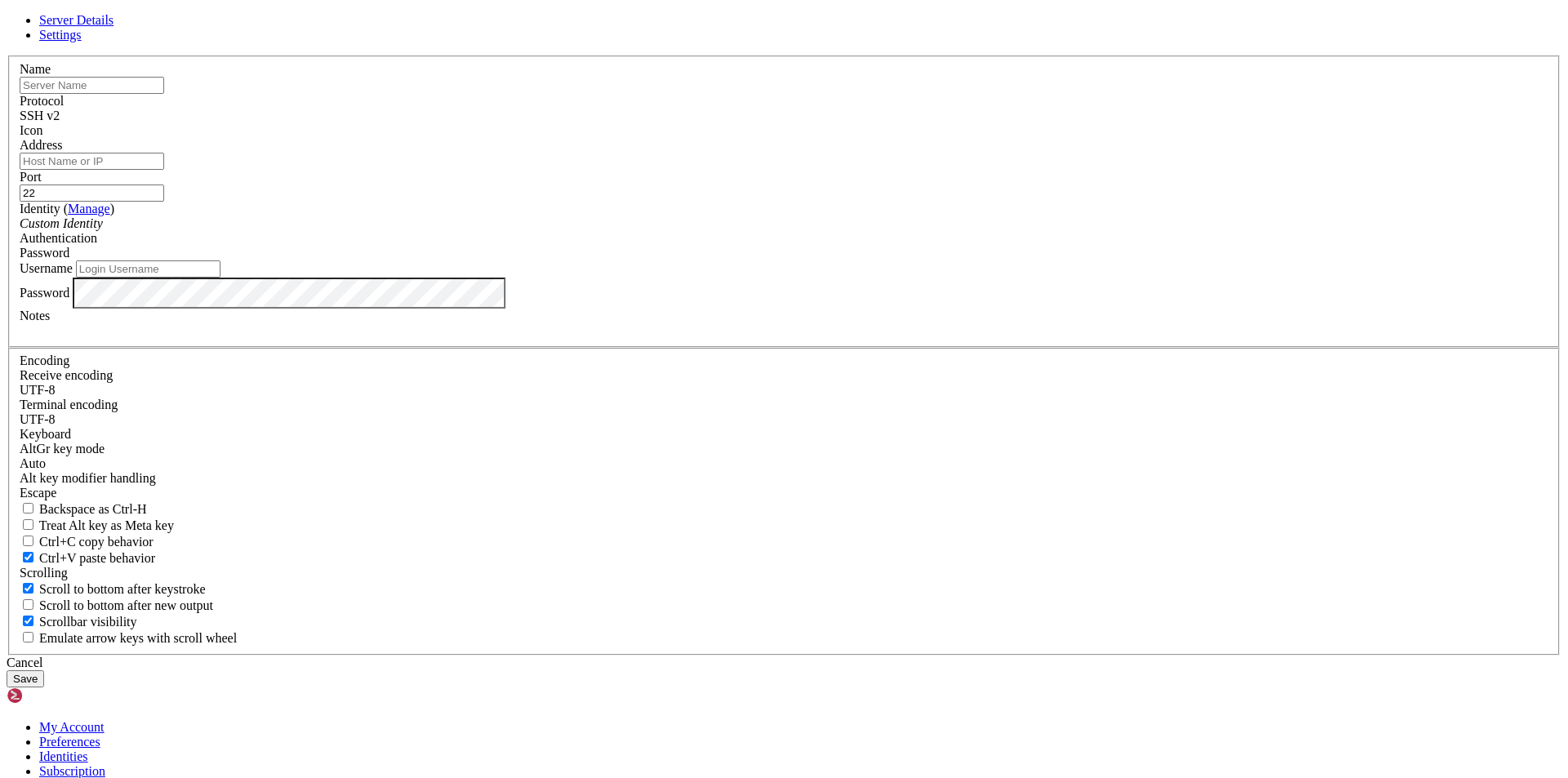
click at [69, 299] on label "Password" at bounding box center [44, 292] width 50 height 14
click at [841, 278] on div "Username" at bounding box center [783, 269] width 1528 height 17
click at [1213, 688] on div "Server Details Settings Name Protocol SSH v2 Icon" at bounding box center [784, 349] width 1554 height 674
click at [863, 656] on div "Cancel" at bounding box center [784, 662] width 1554 height 14
